Goal: Transaction & Acquisition: Purchase product/service

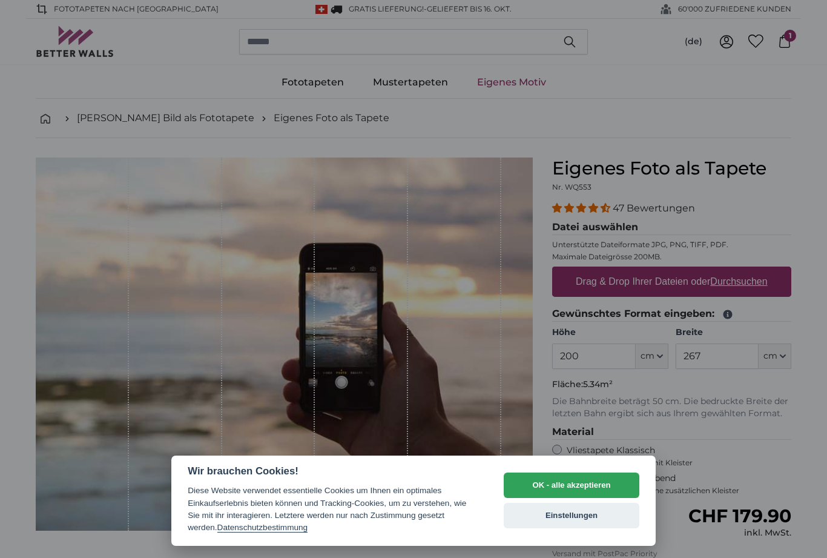
select select "**"
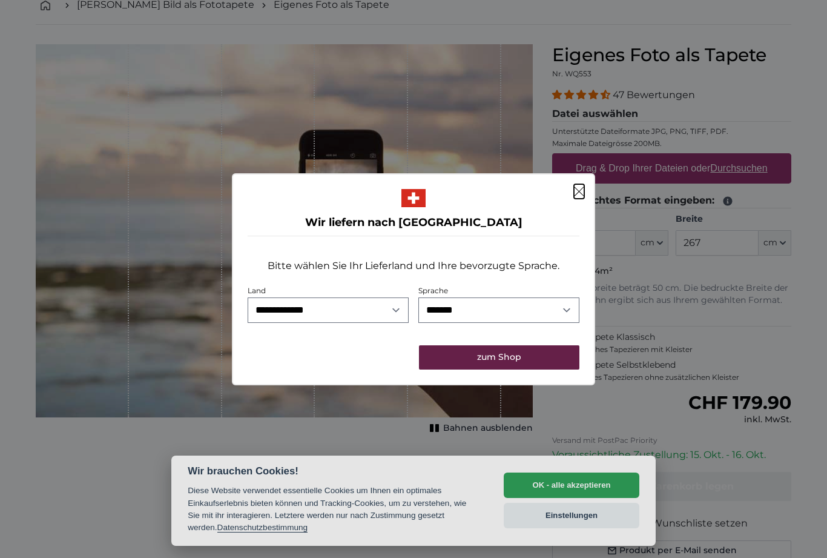
click at [532, 364] on button "zum Shop" at bounding box center [499, 357] width 160 height 24
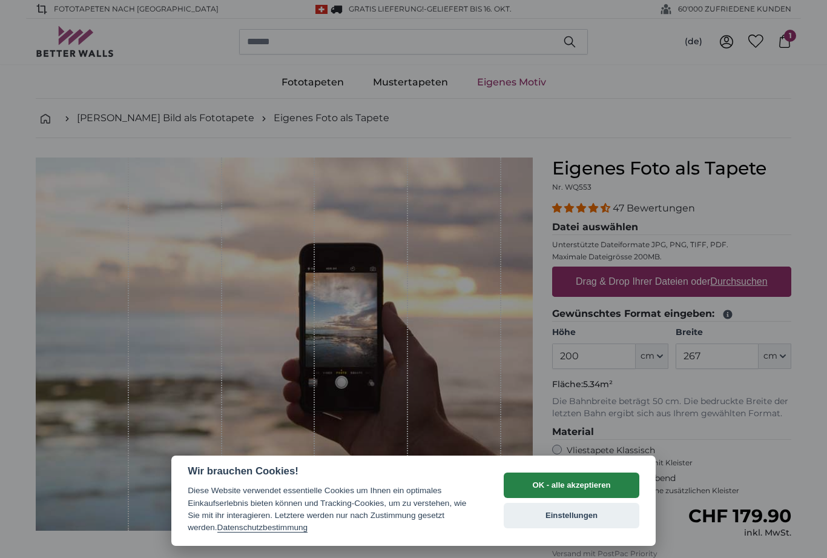
click at [608, 480] on button "OK - alle akzeptieren" at bounding box center [572, 484] width 136 height 25
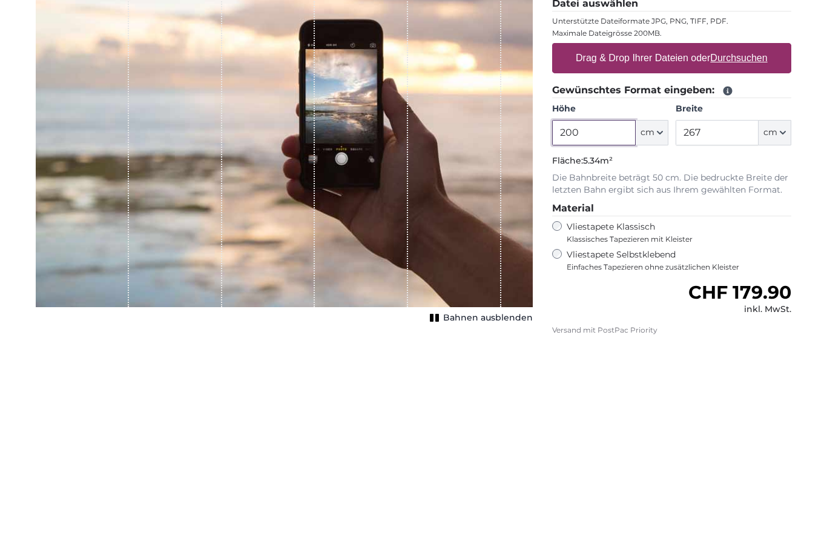
click at [623, 343] on input "200" at bounding box center [593, 355] width 83 height 25
type input "2"
type input "300"
click at [719, 343] on input "267" at bounding box center [717, 355] width 83 height 25
type input "2"
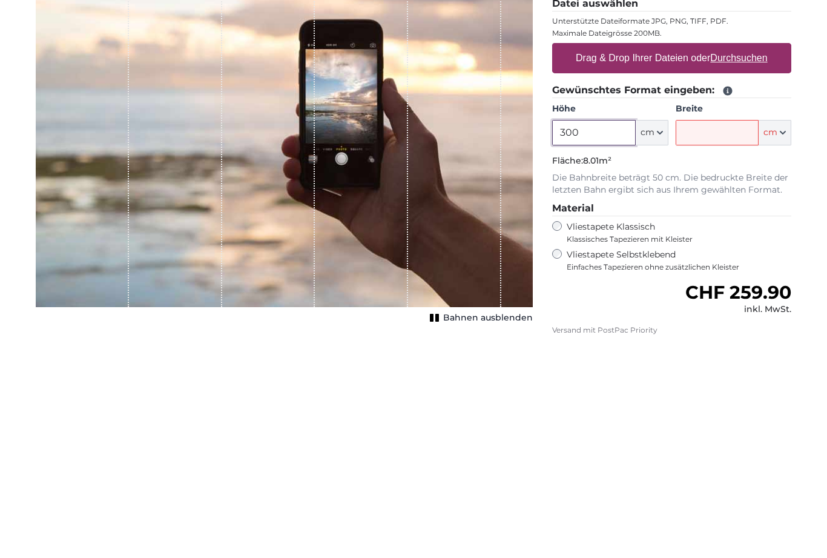
click at [589, 343] on input "300" at bounding box center [593, 355] width 83 height 25
type input "350"
click at [717, 343] on input "Breite" at bounding box center [717, 355] width 83 height 25
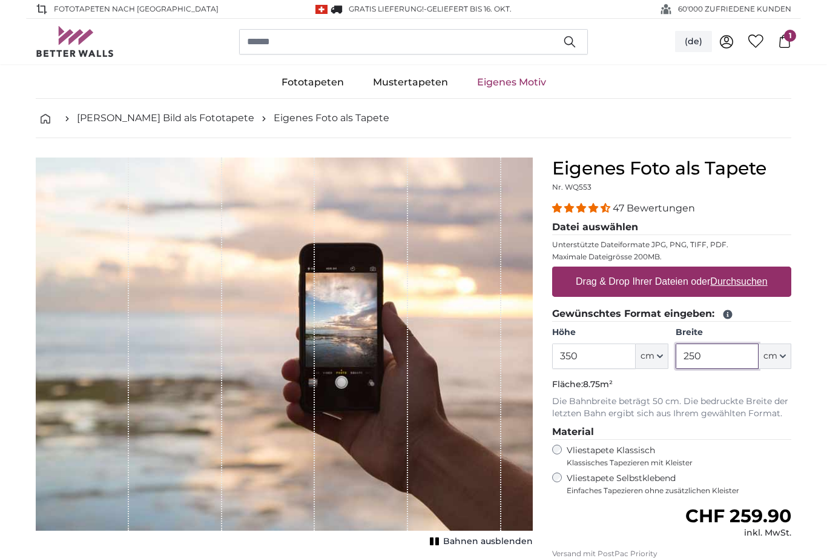
type input "250"
click at [700, 40] on button "(de)" at bounding box center [693, 42] width 37 height 22
click at [696, 113] on link "Français" at bounding box center [694, 115] width 107 height 22
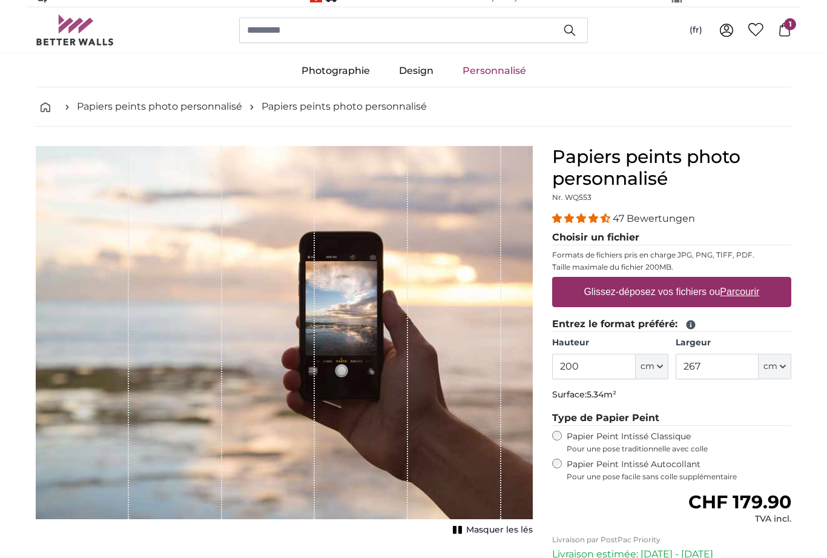
click at [622, 366] on input "200" at bounding box center [593, 366] width 83 height 25
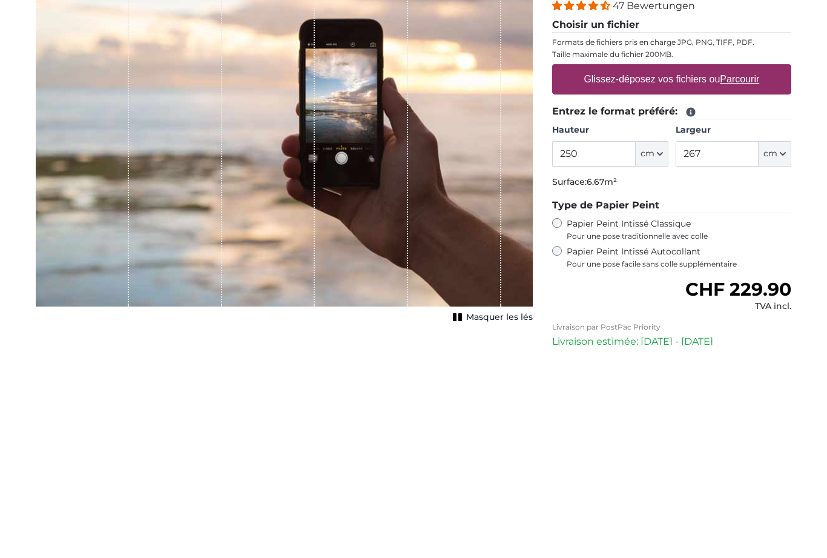
type input "250"
click at [739, 354] on input "267" at bounding box center [717, 366] width 83 height 25
type input "2"
type input "400"
click at [787, 389] on p "Surface: 10.00m²" at bounding box center [671, 395] width 239 height 12
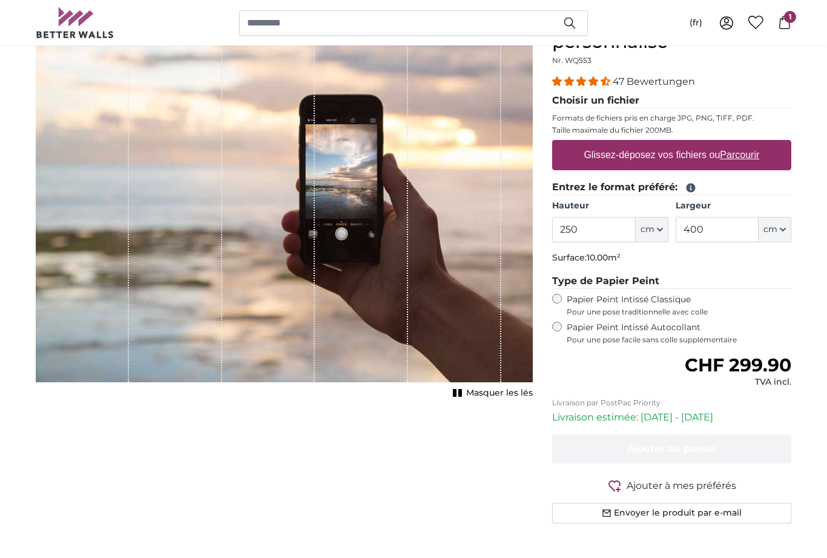
scroll to position [148, 0]
click at [741, 156] on u "Parcourir" at bounding box center [739, 155] width 39 height 10
click at [741, 143] on input "Glissez-déposez vos fichiers ou Parcourir" at bounding box center [671, 142] width 239 height 4
click at [723, 156] on u "Parcourir" at bounding box center [739, 155] width 39 height 10
click at [723, 143] on input "Glissez-déposez vos fichiers ou Parcourir" at bounding box center [671, 142] width 239 height 4
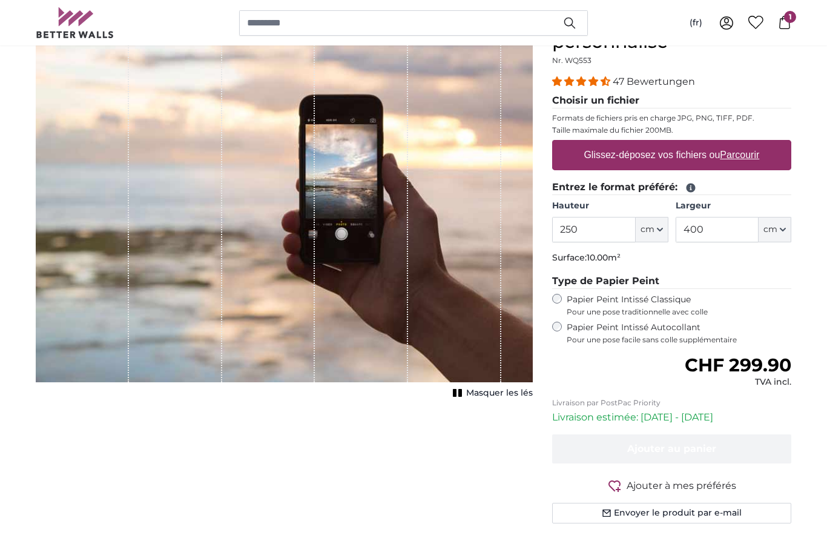
type input "**********"
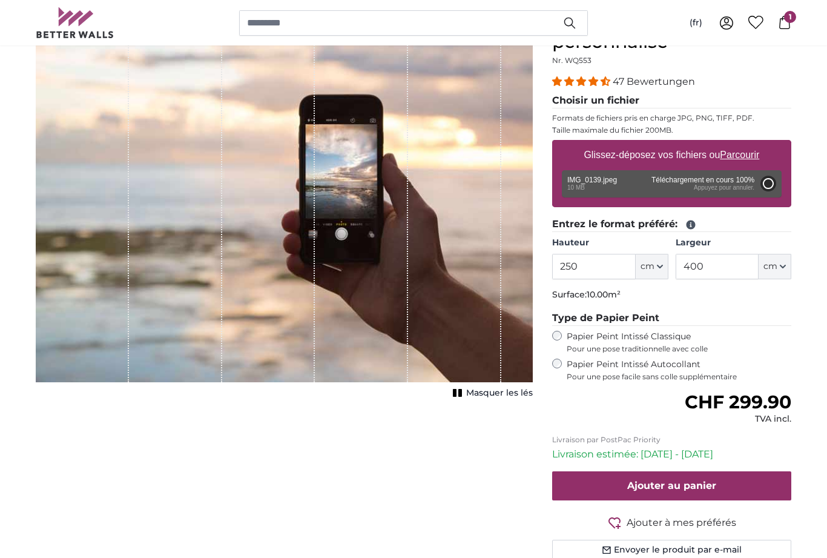
type input "200"
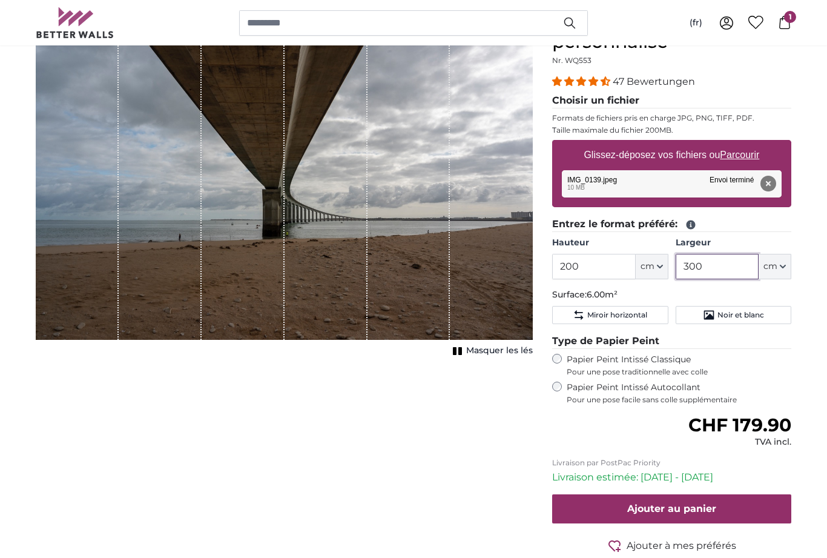
click at [724, 260] on input "300" at bounding box center [717, 266] width 83 height 25
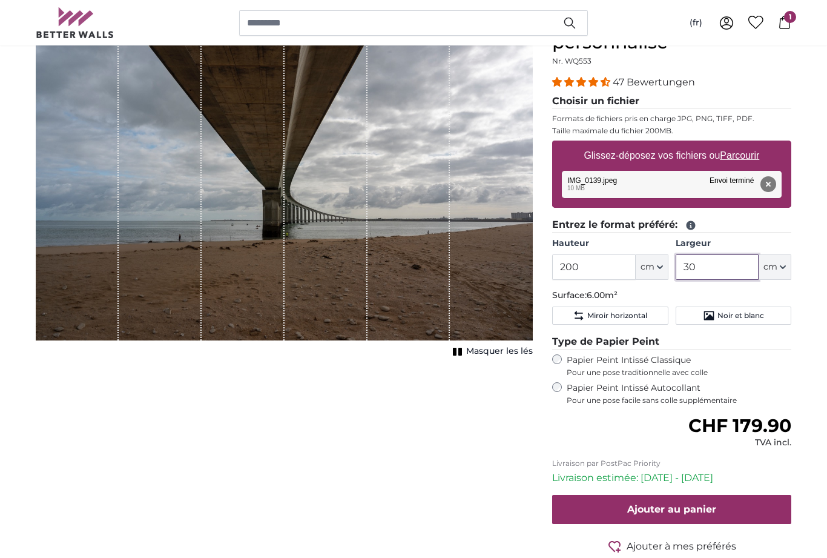
type input "3"
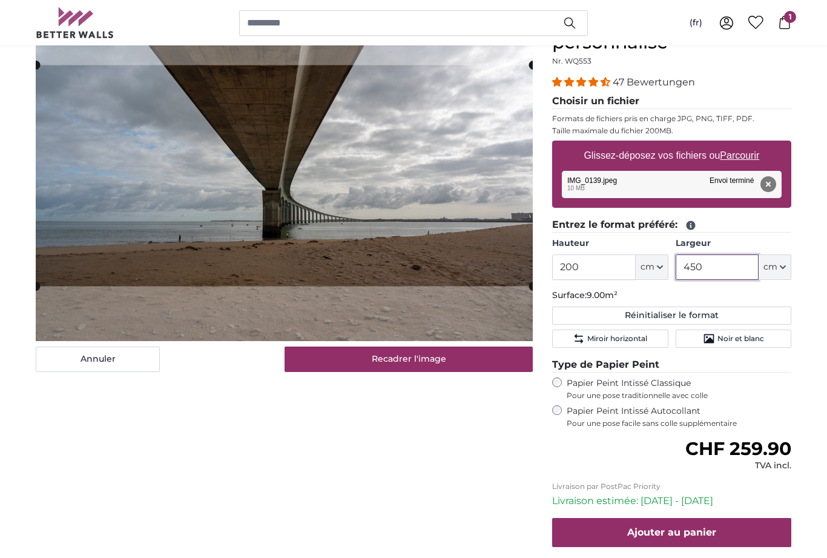
type input "450"
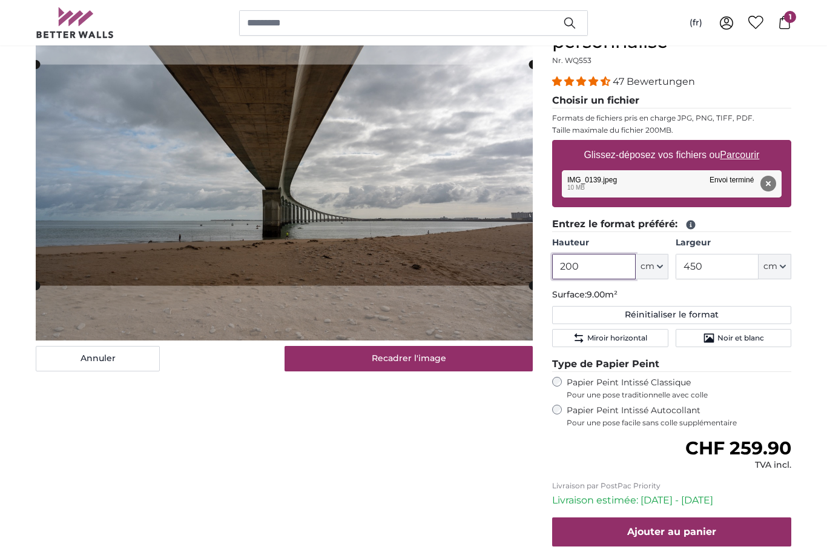
click at [599, 263] on input "200" at bounding box center [593, 266] width 83 height 25
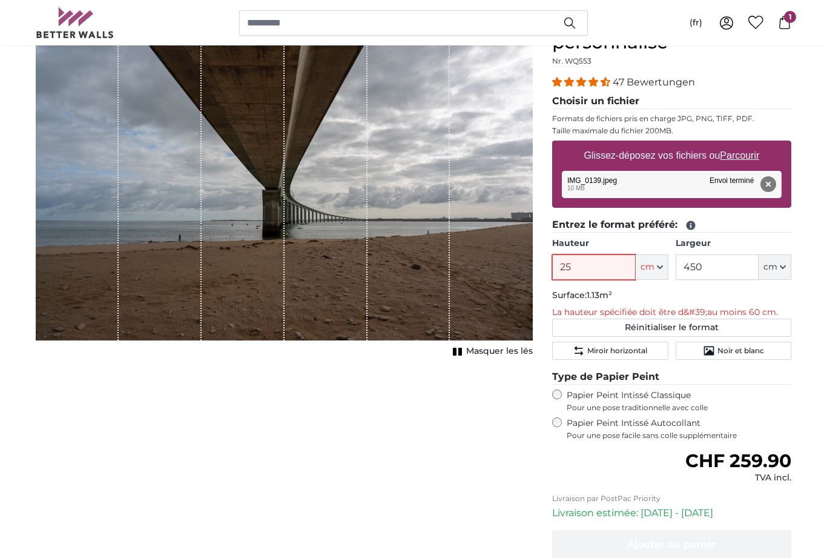
type input "250"
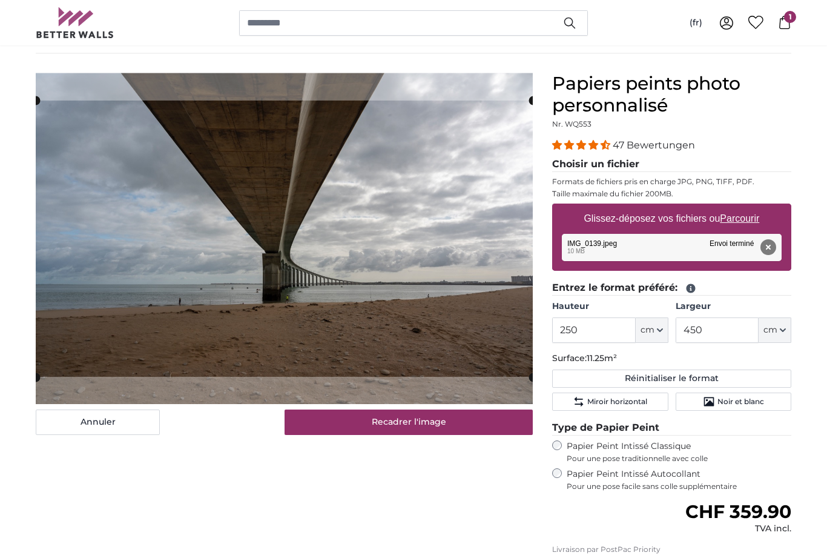
scroll to position [85, 0]
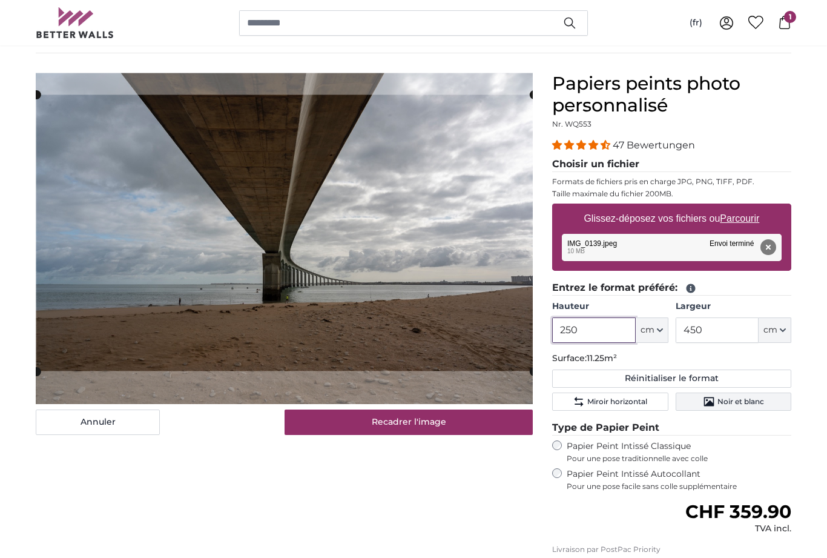
type input "250"
click at [739, 397] on span "Noir et blanc" at bounding box center [740, 402] width 47 height 10
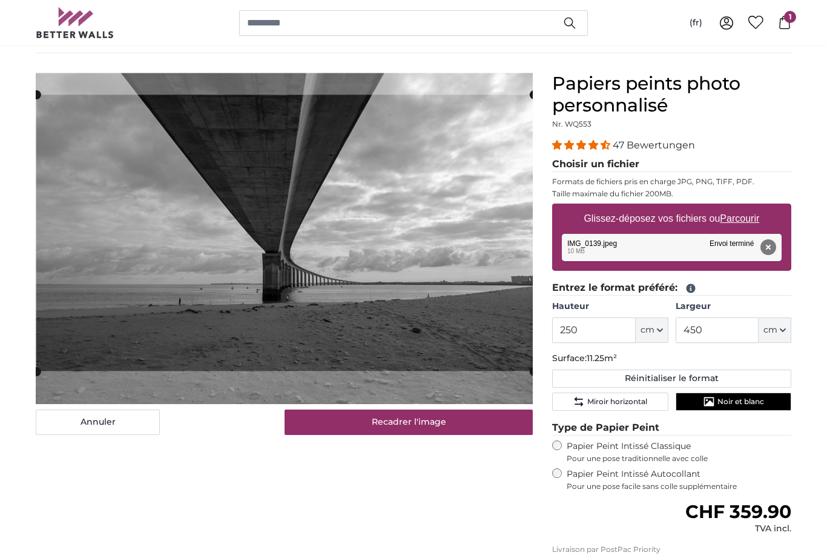
click at [759, 393] on button "Noir et blanc" at bounding box center [734, 401] width 116 height 18
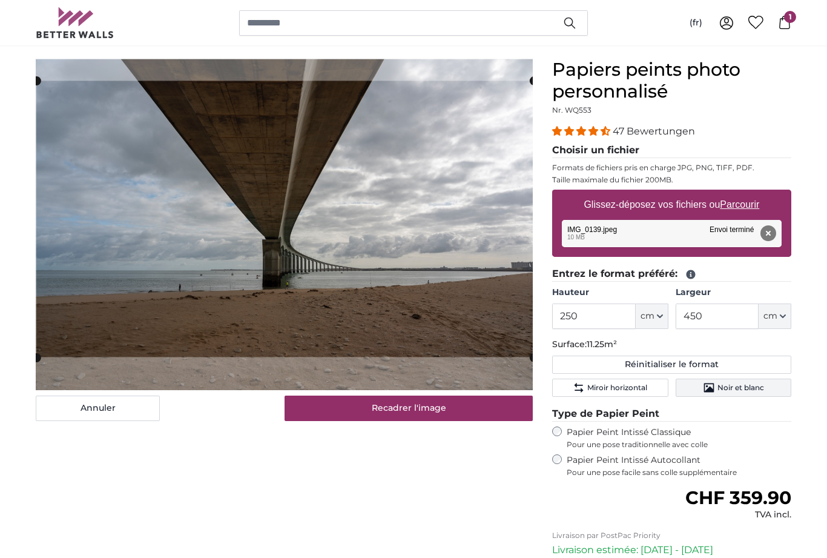
scroll to position [99, 0]
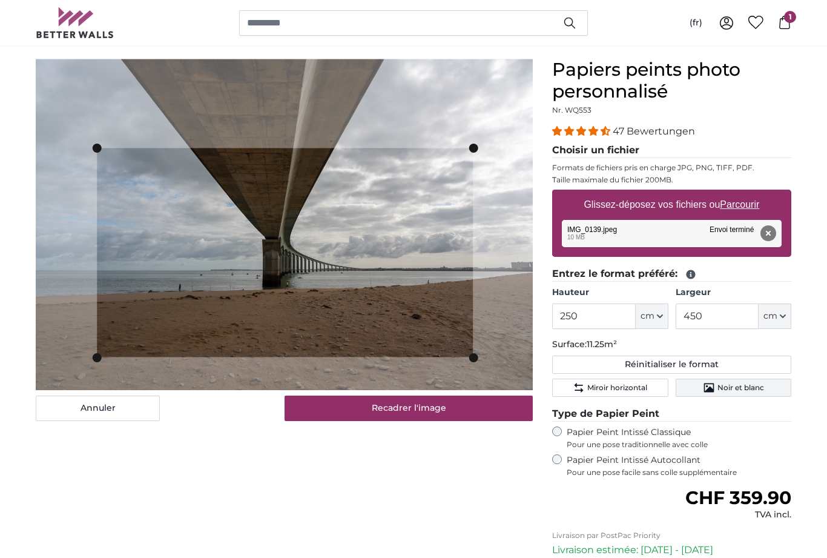
click at [88, 148] on img at bounding box center [284, 224] width 497 height 331
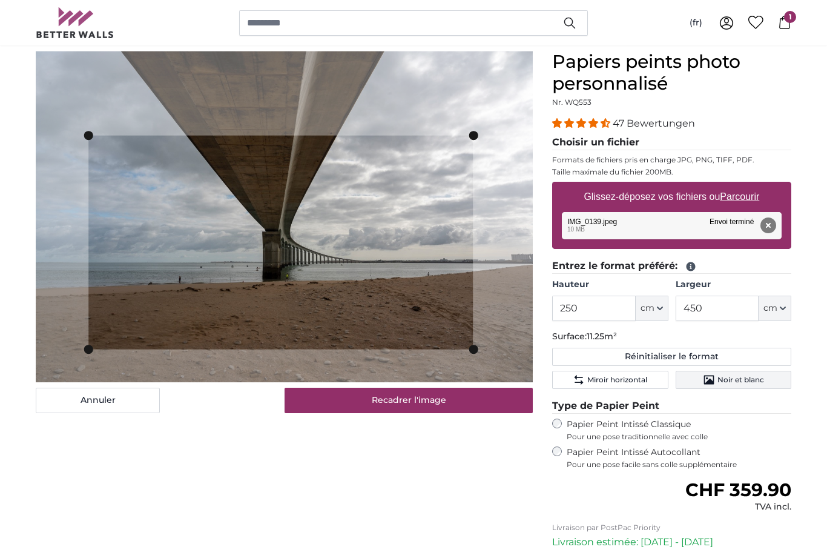
scroll to position [109, 0]
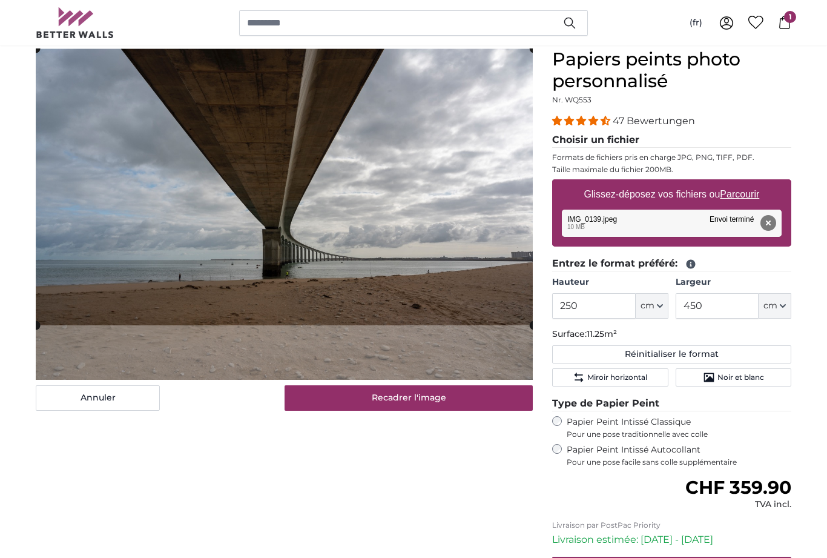
click at [786, 19] on span "1" at bounding box center [790, 17] width 12 height 12
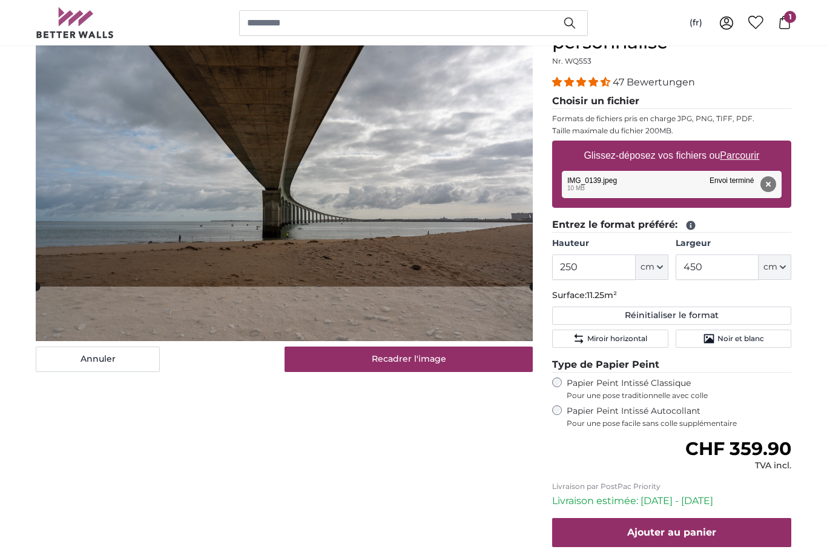
click at [70, 31] on img at bounding box center [75, 22] width 79 height 31
